Goal: Communication & Community: Ask a question

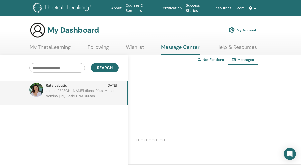
click at [106, 97] on p "Juste: [PERSON_NAME] diena, Rūta, Mane domina jūsų Basic DNA kursas, ..." at bounding box center [82, 95] width 73 height 15
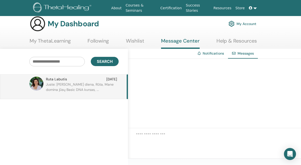
scroll to position [6, 0]
